Goal: Information Seeking & Learning: Learn about a topic

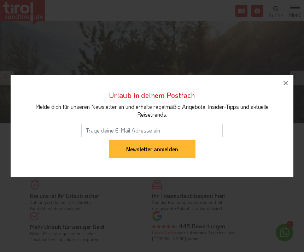
click at [279, 87] on button "button" at bounding box center [285, 83] width 16 height 16
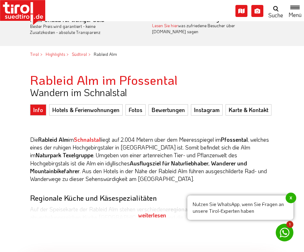
scroll to position [237, 0]
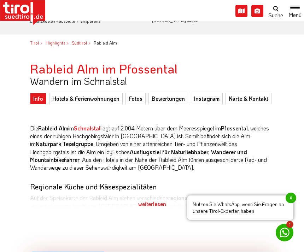
click at [76, 185] on h3 "Regionale Küche und Käsespezialitäten" at bounding box center [152, 186] width 244 height 8
click at [148, 203] on div "weiterlesen" at bounding box center [152, 204] width 244 height 18
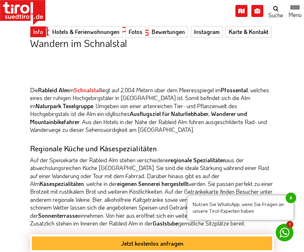
scroll to position [308, 0]
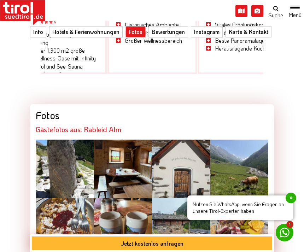
scroll to position [954, 0]
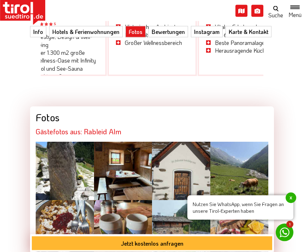
click at [62, 217] on div at bounding box center [65, 229] width 58 height 58
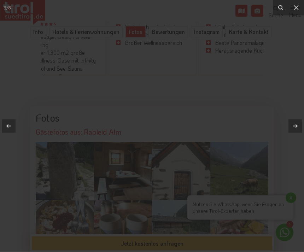
scroll to position [955, 0]
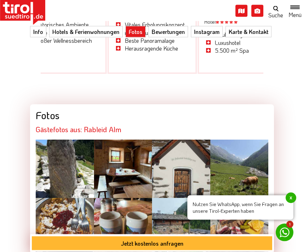
scroll to position [957, 0]
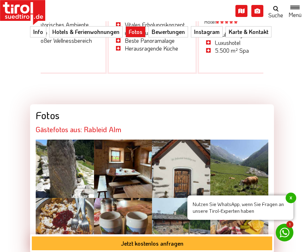
click at [68, 208] on div at bounding box center [65, 227] width 58 height 58
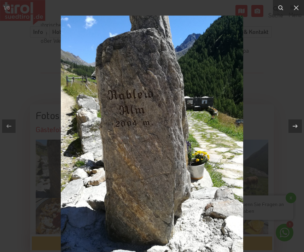
click at [299, 7] on icon at bounding box center [296, 8] width 8 height 8
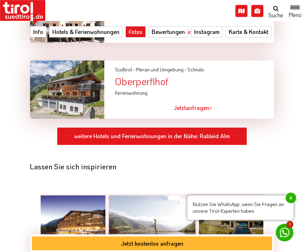
scroll to position [647, 0]
